Goal: Task Accomplishment & Management: Manage account settings

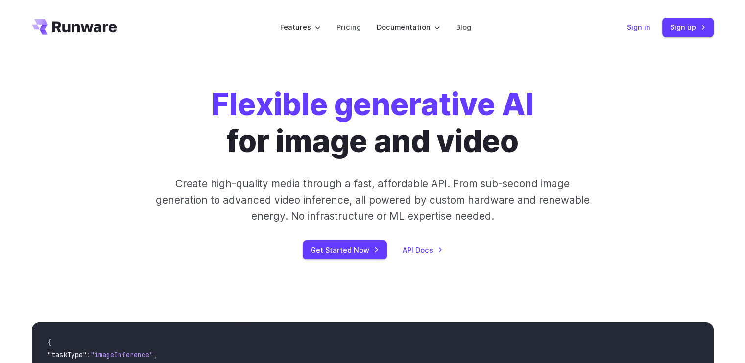
click at [634, 24] on link "Sign in" at bounding box center [639, 27] width 24 height 11
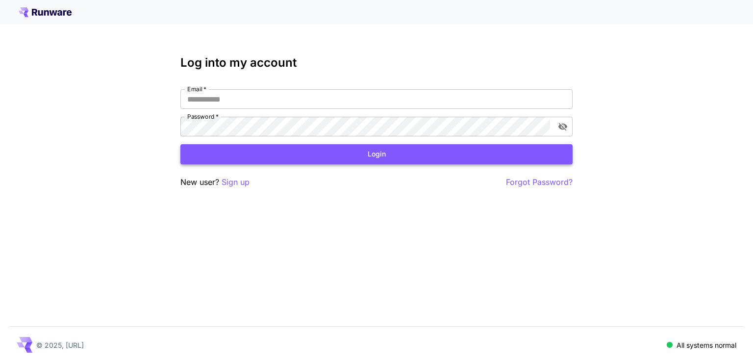
type input "**********"
click at [379, 154] on button "Login" at bounding box center [376, 154] width 392 height 20
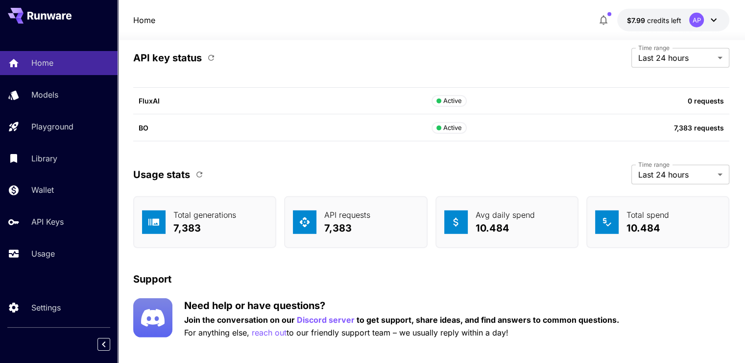
scroll to position [2796, 0]
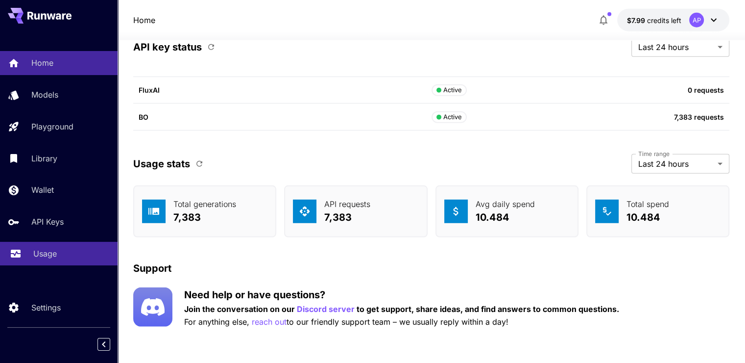
click at [64, 266] on link "Usage" at bounding box center [59, 254] width 118 height 24
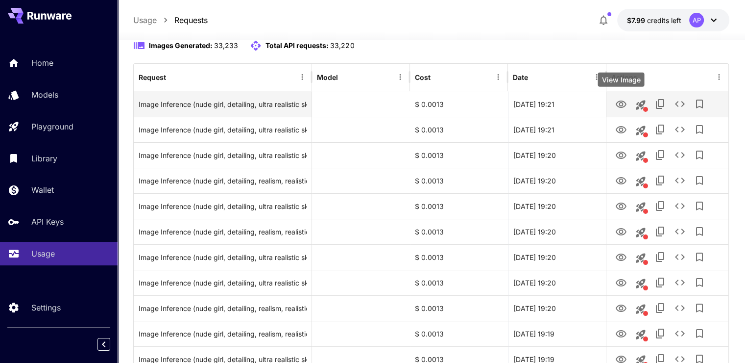
scroll to position [98, 0]
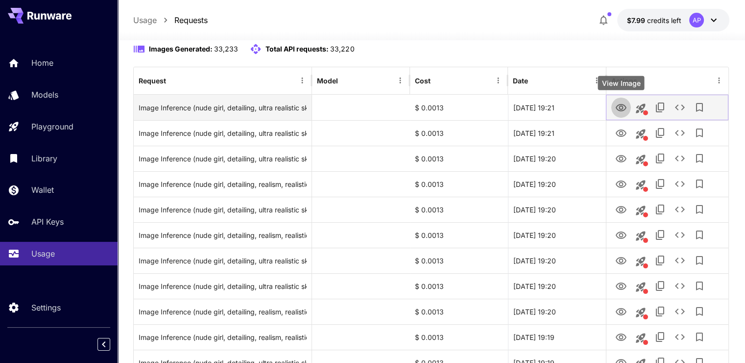
click at [624, 102] on icon "View Image" at bounding box center [622, 108] width 12 height 12
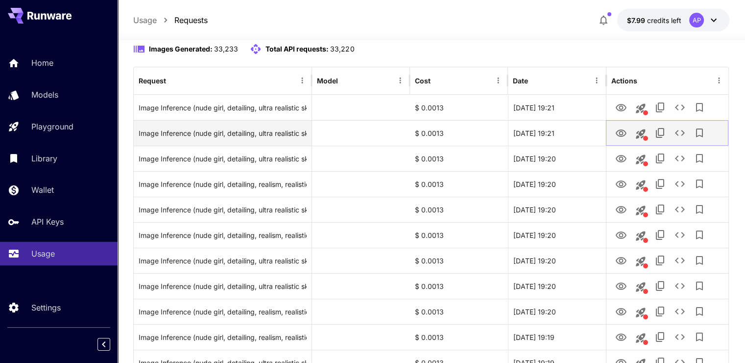
click at [625, 133] on icon "View Image" at bounding box center [622, 133] width 12 height 12
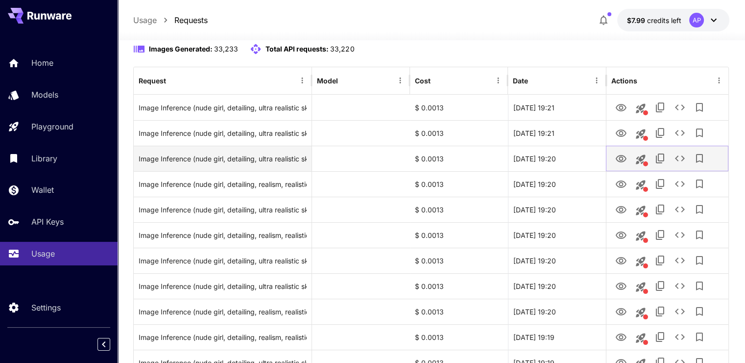
click at [619, 160] on icon "View Image" at bounding box center [622, 159] width 12 height 12
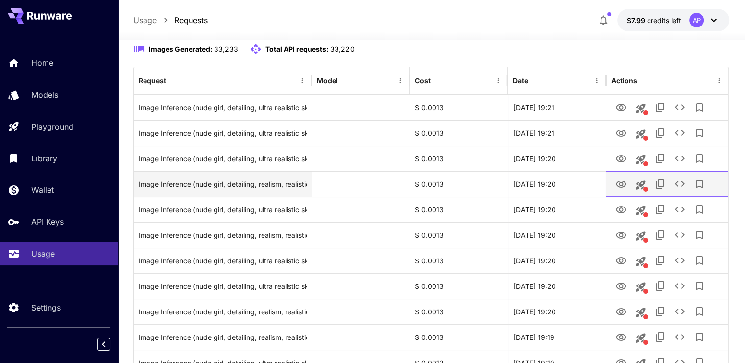
click at [629, 189] on div at bounding box center [668, 184] width 112 height 25
click at [619, 180] on icon "View Image" at bounding box center [621, 183] width 11 height 7
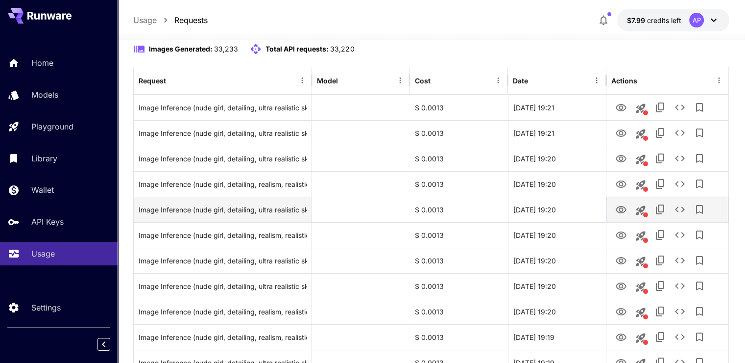
click at [618, 212] on icon "View Image" at bounding box center [621, 209] width 11 height 7
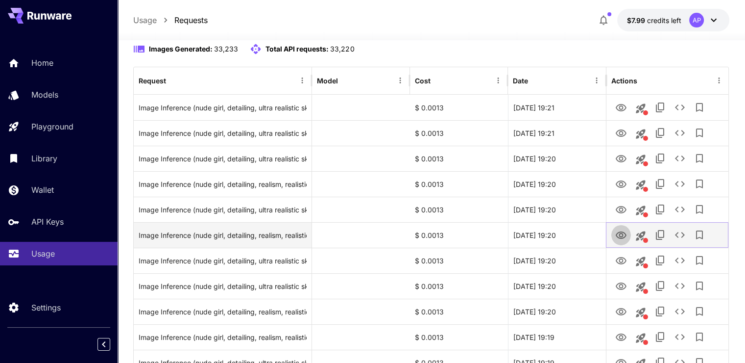
click at [616, 233] on button "View Image" at bounding box center [622, 234] width 20 height 20
click at [623, 237] on icon "View Image" at bounding box center [622, 235] width 12 height 12
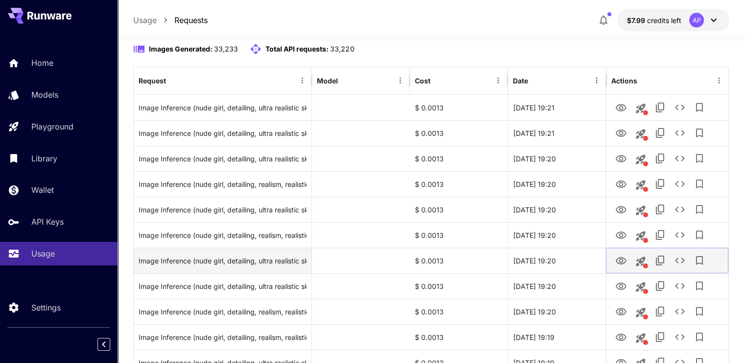
click at [625, 262] on icon "View Image" at bounding box center [621, 260] width 11 height 7
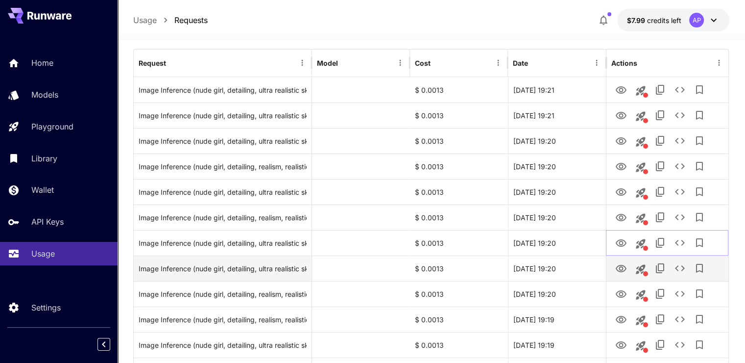
scroll to position [147, 0]
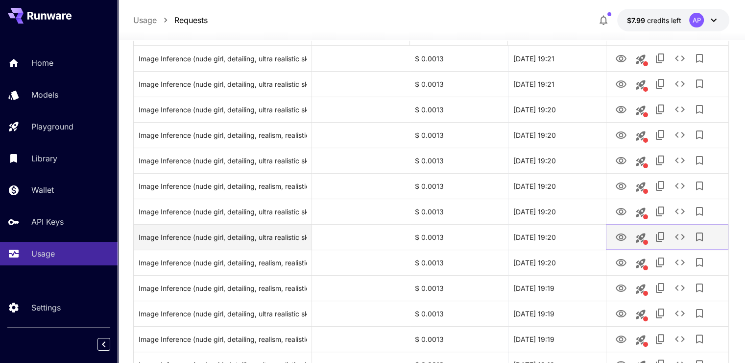
click at [616, 231] on icon "View Image" at bounding box center [622, 237] width 12 height 12
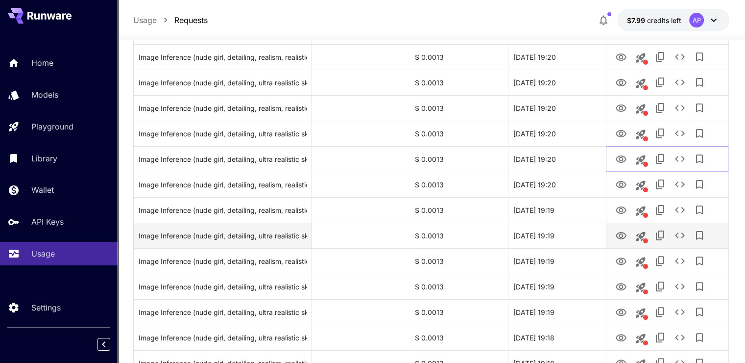
scroll to position [245, 0]
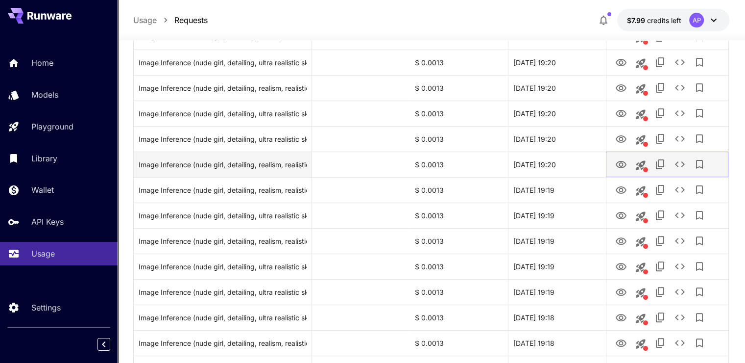
click at [615, 169] on button "View Image" at bounding box center [622, 164] width 20 height 20
click at [624, 169] on icon "View Image" at bounding box center [622, 165] width 12 height 12
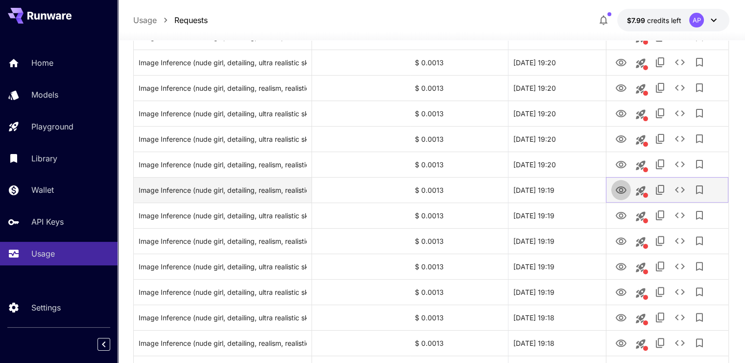
click at [618, 192] on icon "View Image" at bounding box center [621, 189] width 11 height 7
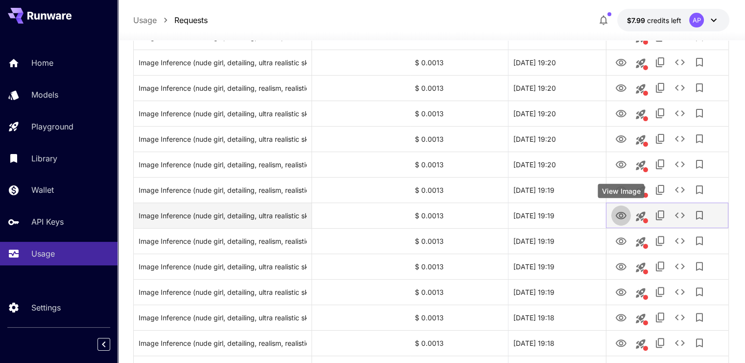
click at [626, 219] on icon "View Image" at bounding box center [622, 216] width 12 height 12
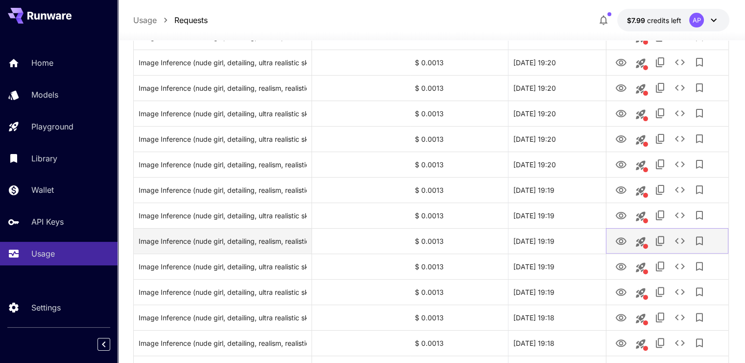
click at [621, 244] on icon "View Image" at bounding box center [621, 240] width 11 height 7
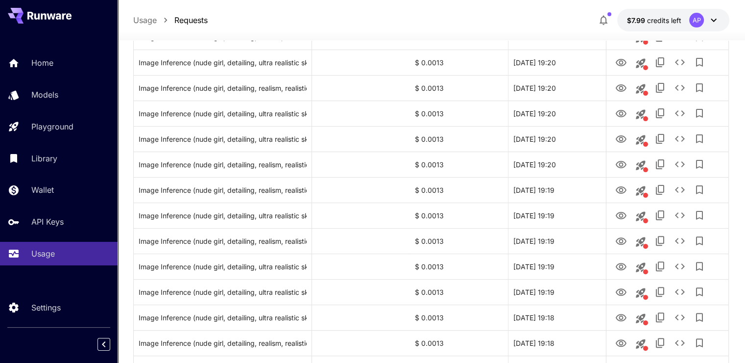
click at [52, 78] on div "Home Models Playground Library Wallet API Keys Usage" at bounding box center [59, 158] width 118 height 214
click at [53, 74] on link "Home" at bounding box center [59, 63] width 118 height 24
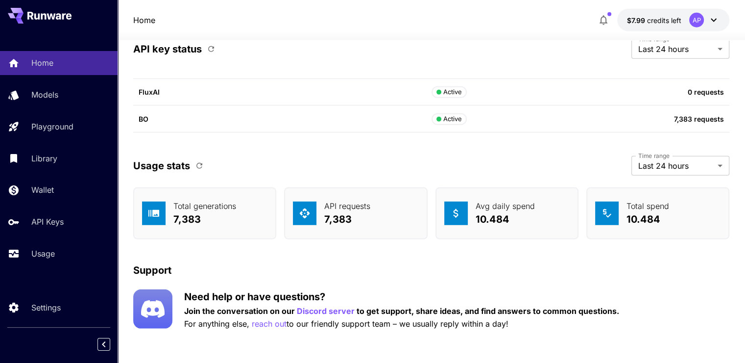
scroll to position [2796, 0]
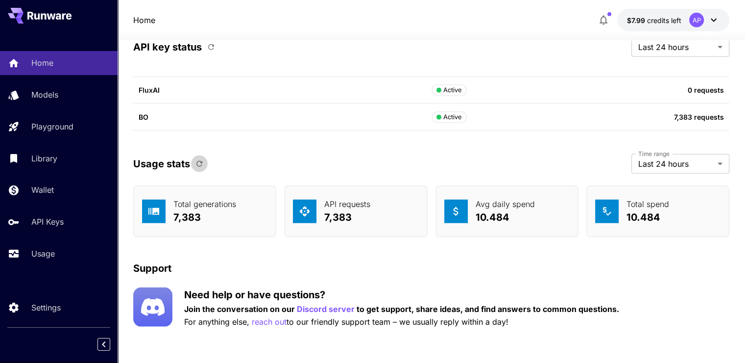
click at [204, 159] on button "button" at bounding box center [199, 163] width 17 height 17
